Goal: Check status: Check status

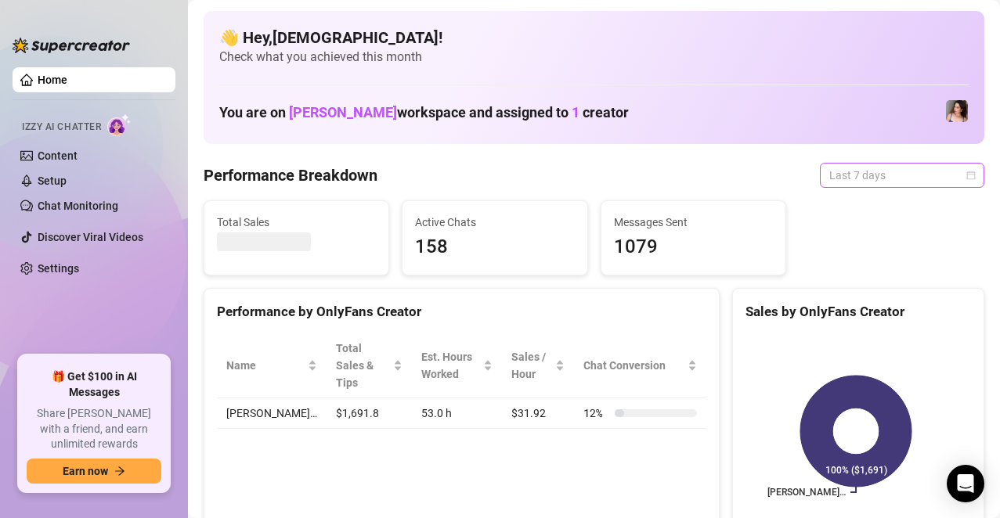
click at [900, 168] on span "Last 7 days" at bounding box center [902, 175] width 146 height 23
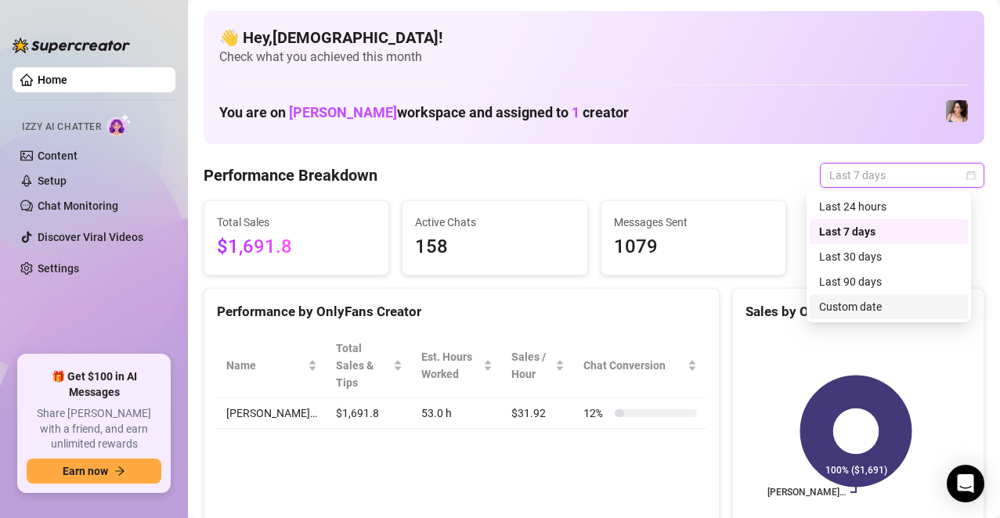
click at [864, 319] on div "Custom date" at bounding box center [889, 306] width 158 height 25
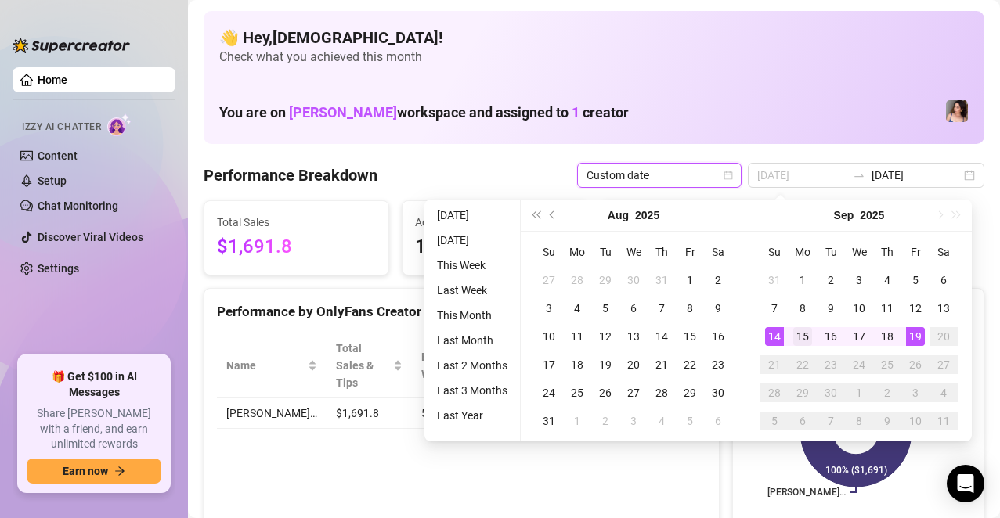
type input "[DATE]"
click at [804, 334] on div "15" at bounding box center [802, 336] width 19 height 19
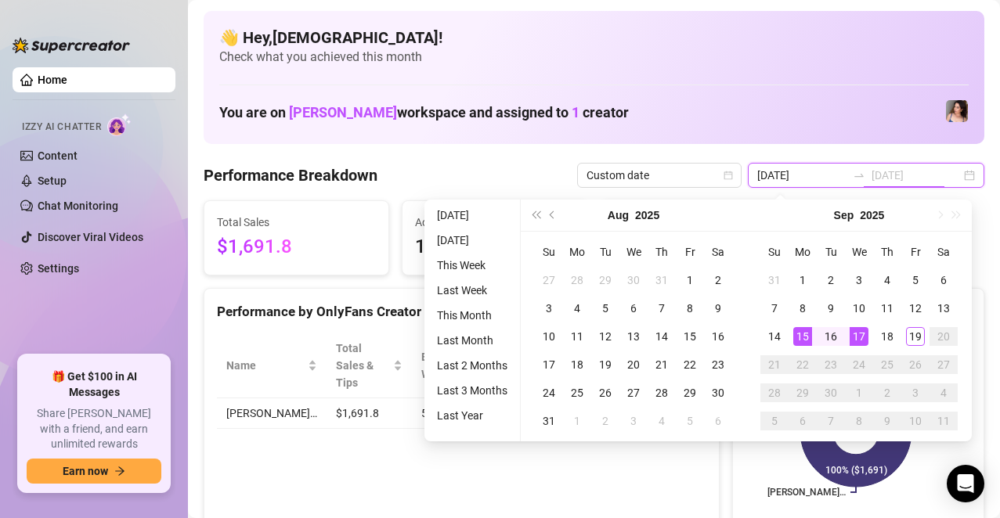
type input "[DATE]"
click at [915, 336] on div "19" at bounding box center [915, 336] width 19 height 19
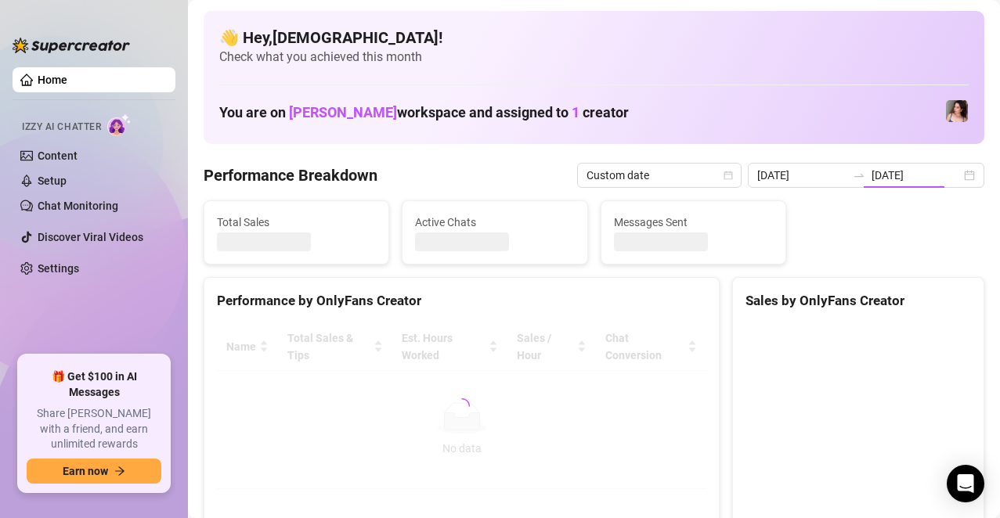
type input "[DATE]"
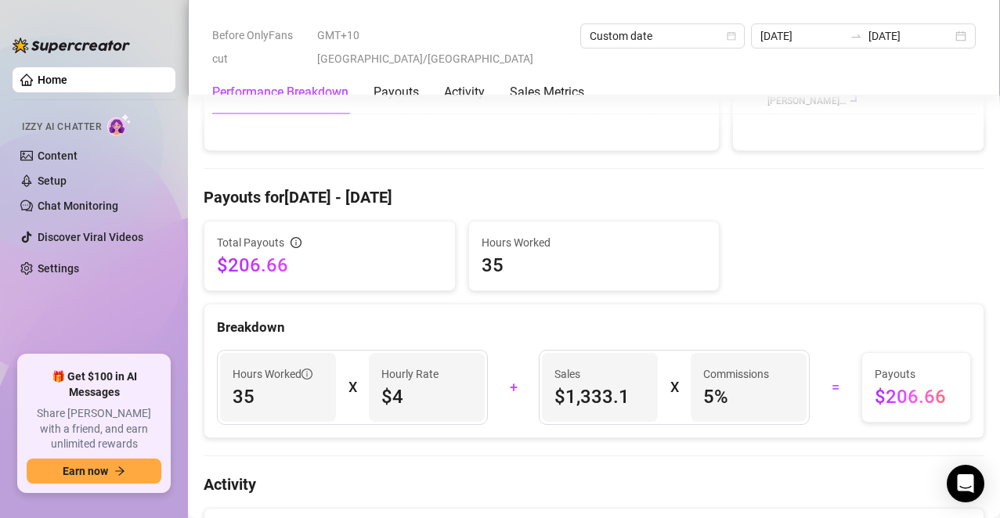
scroll to position [470, 0]
